Goal: Information Seeking & Learning: Learn about a topic

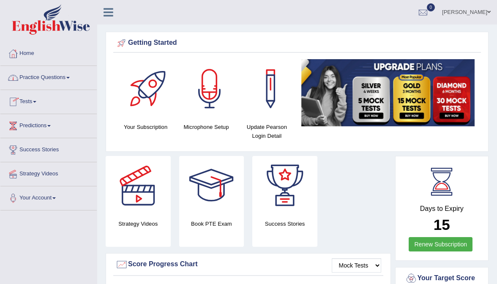
click at [53, 78] on link "Practice Questions" at bounding box center [48, 76] width 96 height 21
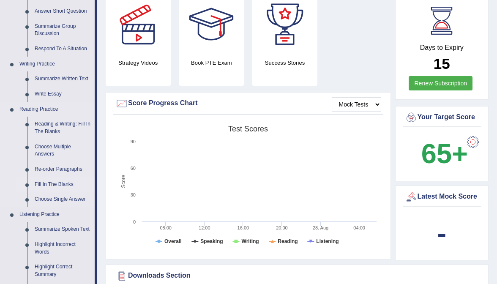
scroll to position [176, 0]
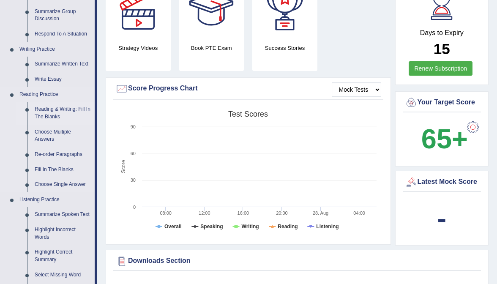
click at [54, 107] on link "Reading & Writing: Fill In The Blanks" at bounding box center [63, 113] width 64 height 22
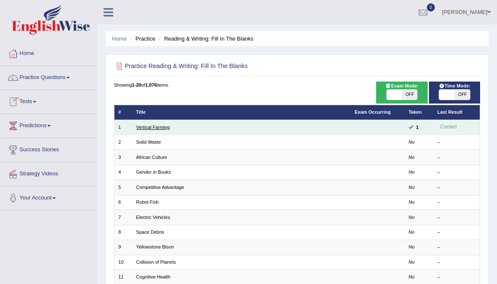
click at [157, 128] on link "Vertical Farming" at bounding box center [153, 127] width 34 height 5
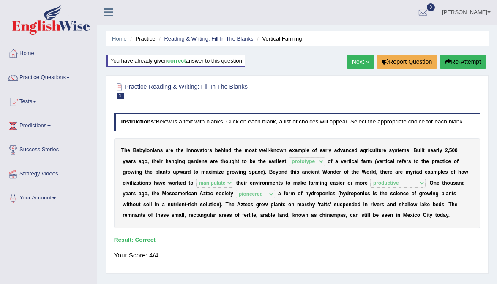
select select "prototype"
select select "manipulate"
select select "productive"
select select "pioneered"
click at [357, 62] on link "Next »" at bounding box center [360, 62] width 28 height 14
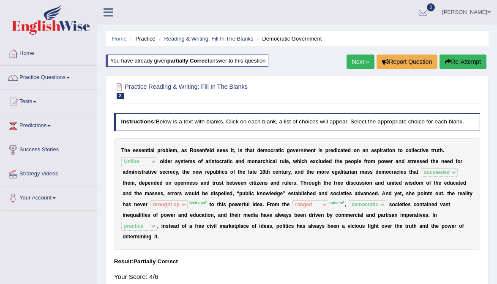
select select "Unlike"
select select "succeeded"
select select "brought up"
select select "ranged"
select select "democratic"
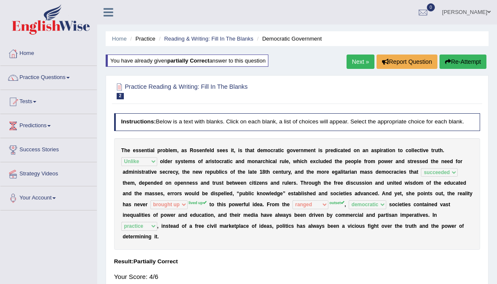
select select "practice"
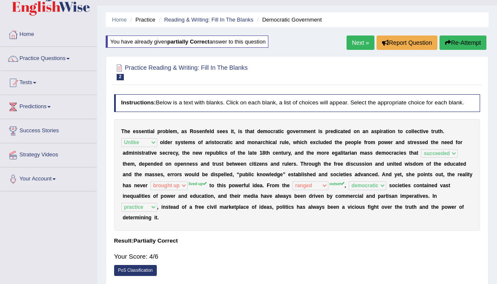
scroll to position [19, 0]
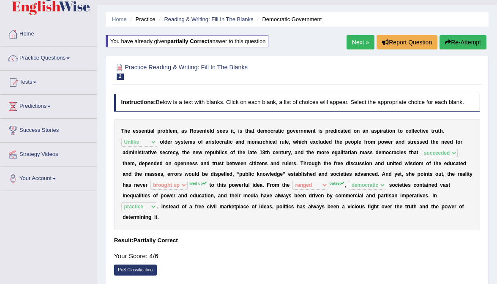
click at [358, 44] on link "Next »" at bounding box center [360, 42] width 28 height 14
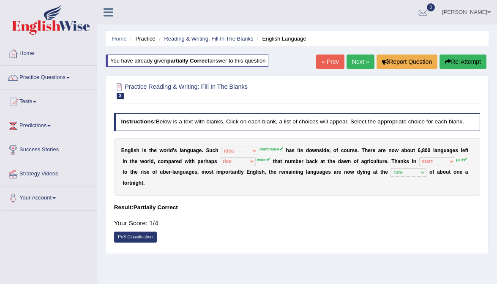
select select "idea"
select select "rise"
select select "start"
select select "rate"
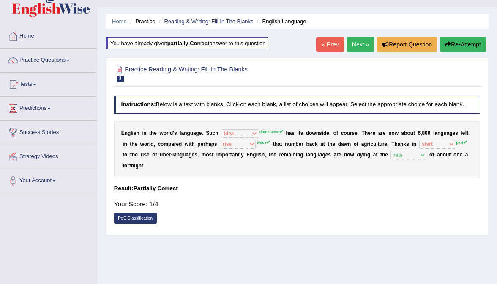
scroll to position [18, 0]
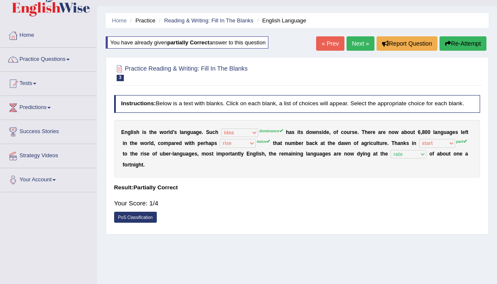
click at [355, 43] on link "Next »" at bounding box center [360, 43] width 28 height 14
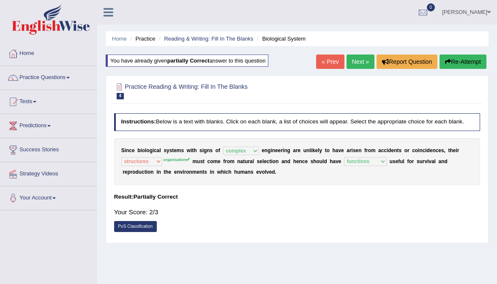
select select "complex"
select select "structures"
select select "functions"
click at [357, 71] on div "Home Practice Reading & Writing: Fill In The Blanks Biological System You have …" at bounding box center [297, 211] width 400 height 423
click at [357, 64] on link "Next »" at bounding box center [360, 62] width 28 height 14
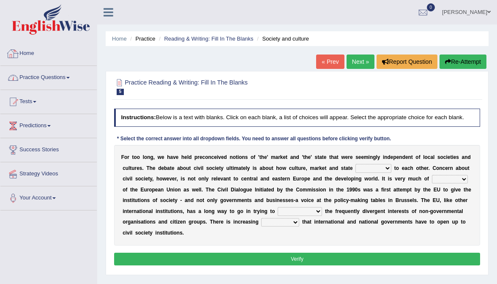
click at [57, 76] on link "Practice Questions" at bounding box center [48, 76] width 96 height 21
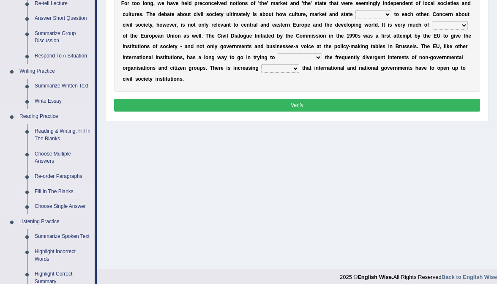
scroll to position [156, 0]
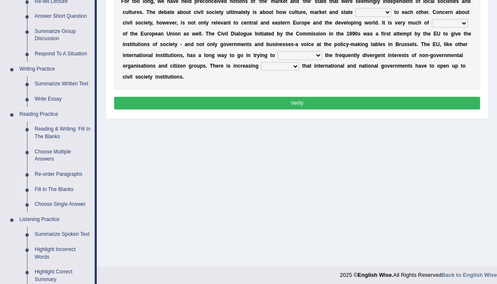
click at [60, 191] on link "Fill In The Blanks" at bounding box center [63, 189] width 64 height 15
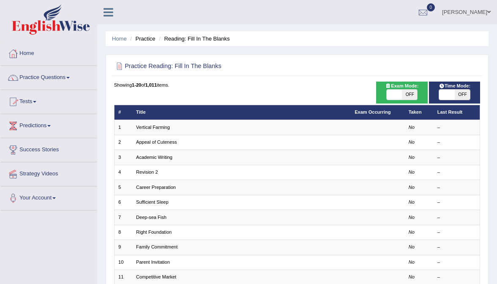
click at [38, 79] on link "Practice Questions" at bounding box center [48, 76] width 96 height 21
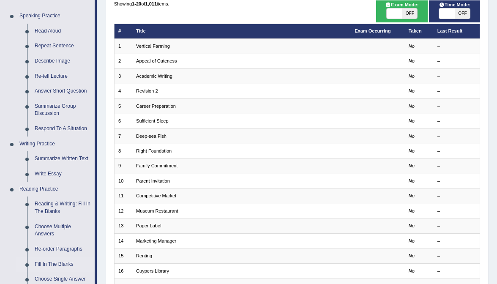
scroll to position [81, 0]
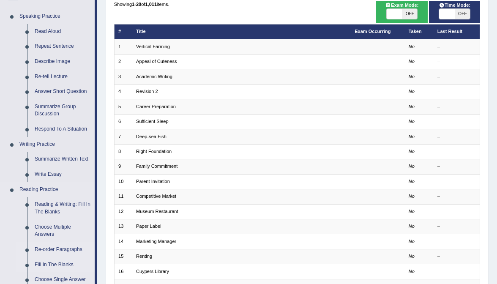
click at [60, 251] on link "Re-order Paragraphs" at bounding box center [63, 249] width 64 height 15
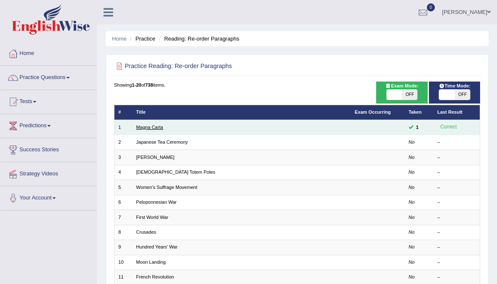
click at [152, 125] on link "Magna Carta" at bounding box center [149, 127] width 27 height 5
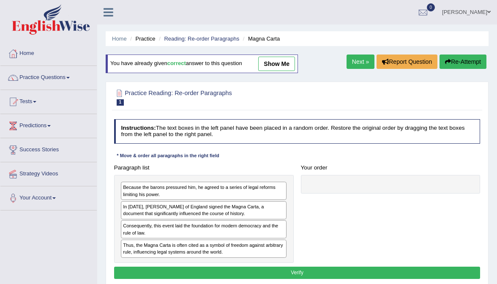
click at [279, 65] on link "show me" at bounding box center [276, 64] width 37 height 14
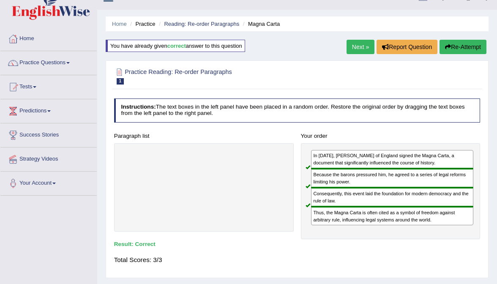
scroll to position [15, 0]
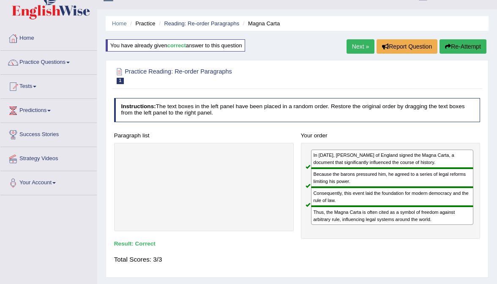
click at [355, 52] on link "Next »" at bounding box center [360, 46] width 28 height 14
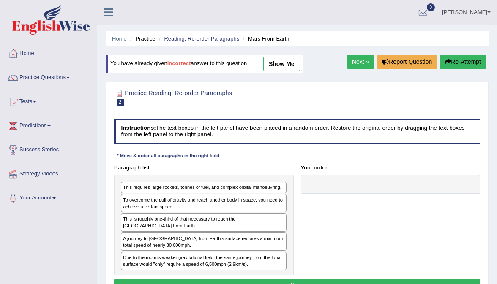
click at [297, 67] on link "show me" at bounding box center [281, 64] width 37 height 14
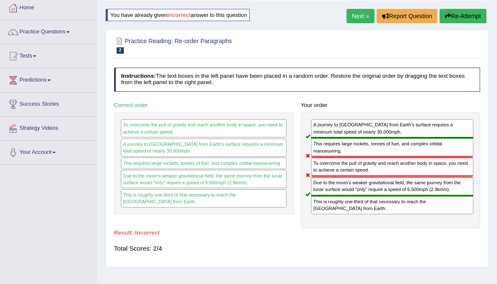
scroll to position [46, 0]
click at [356, 12] on link "Next »" at bounding box center [360, 16] width 28 height 14
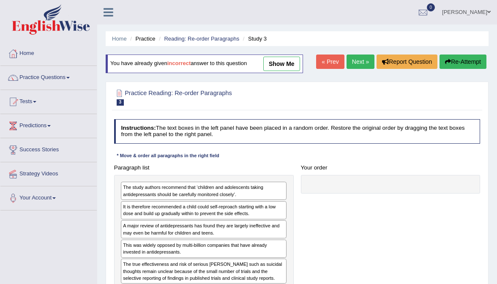
click at [283, 66] on link "show me" at bounding box center [281, 64] width 37 height 14
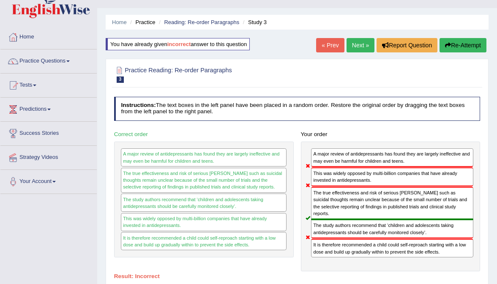
scroll to position [16, 0]
click at [360, 48] on link "Next »" at bounding box center [360, 45] width 28 height 14
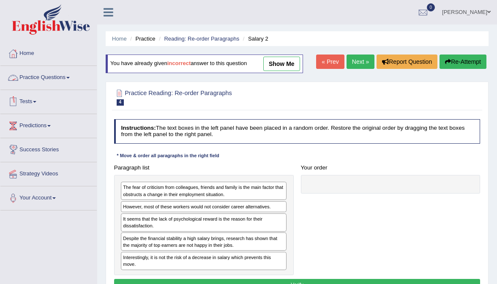
click at [277, 62] on link "show me" at bounding box center [281, 64] width 37 height 14
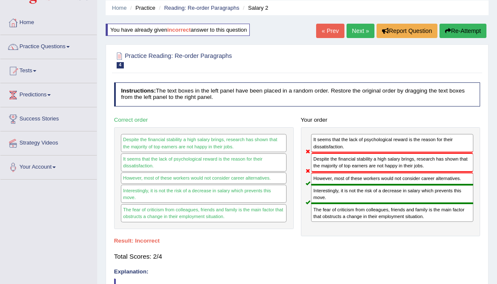
scroll to position [30, 0]
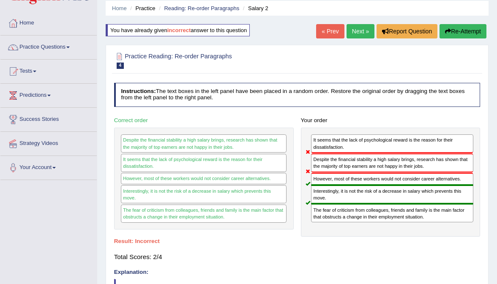
click at [354, 31] on link "Next »" at bounding box center [360, 31] width 28 height 14
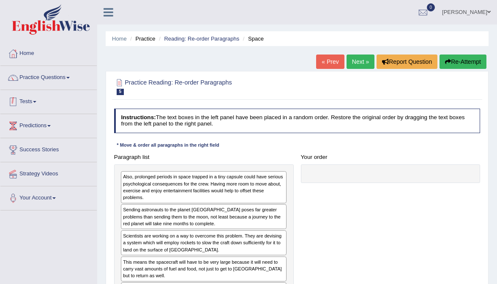
click at [59, 80] on link "Practice Questions" at bounding box center [48, 76] width 96 height 21
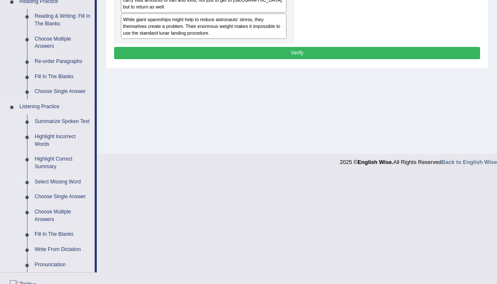
scroll to position [271, 0]
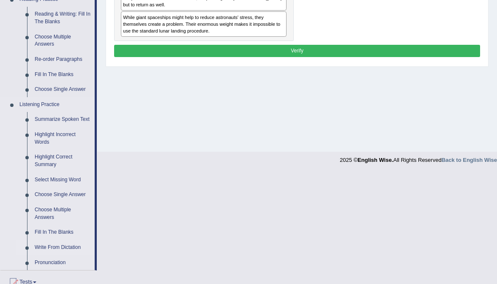
click at [68, 255] on link "Write From Dictation" at bounding box center [63, 247] width 64 height 15
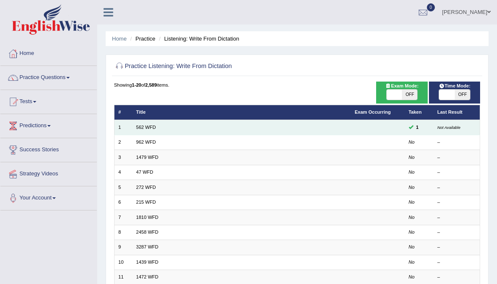
click at [147, 129] on td "562 WFD" at bounding box center [241, 127] width 218 height 15
click at [150, 128] on link "562 WFD" at bounding box center [146, 127] width 20 height 5
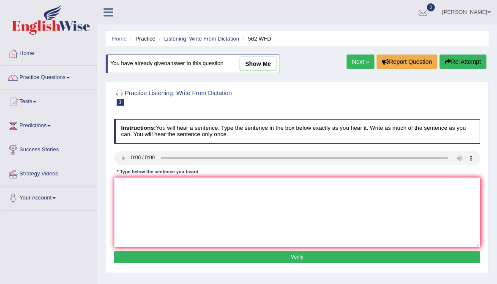
click at [265, 57] on link "show me" at bounding box center [258, 64] width 37 height 14
type textarea "The gap between the radge and the porch does not decrease"
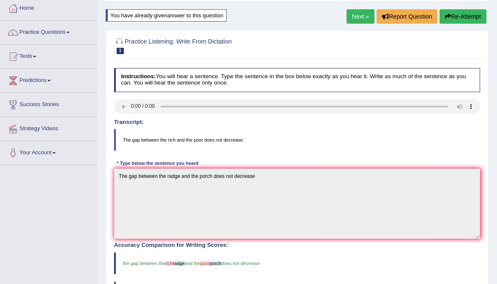
scroll to position [2, 0]
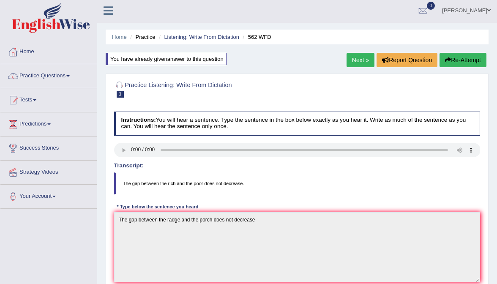
click at [363, 54] on link "Next »" at bounding box center [360, 60] width 28 height 14
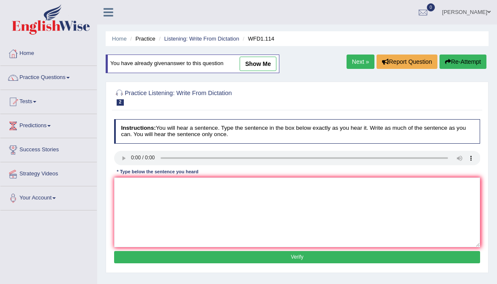
click at [258, 66] on link "show me" at bounding box center [258, 64] width 37 height 14
type textarea "The authors early works are less philosophical and more experimental"
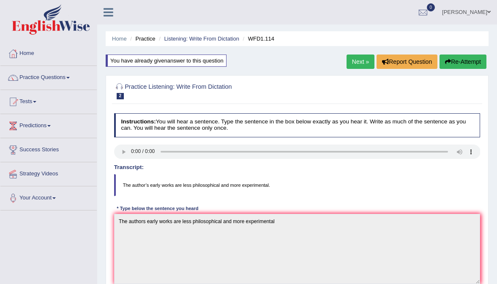
click at [357, 61] on link "Next »" at bounding box center [360, 62] width 28 height 14
